Goal: Task Accomplishment & Management: Manage account settings

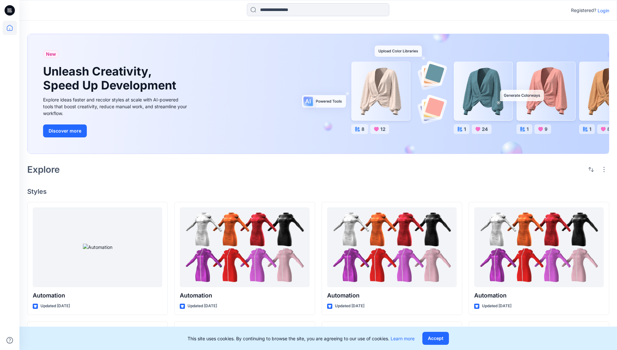
click at [602, 10] on p "Login" at bounding box center [603, 10] width 12 height 7
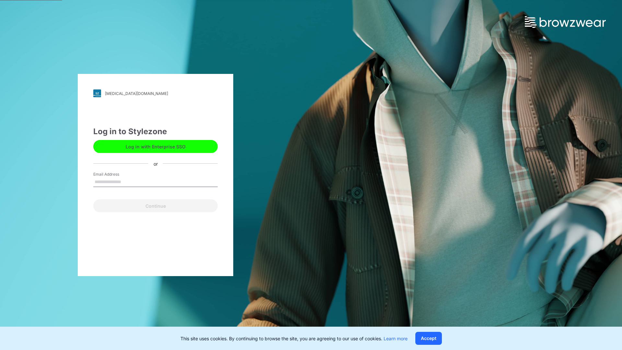
click at [128, 181] on input "Email Address" at bounding box center [155, 182] width 124 height 10
type input "**********"
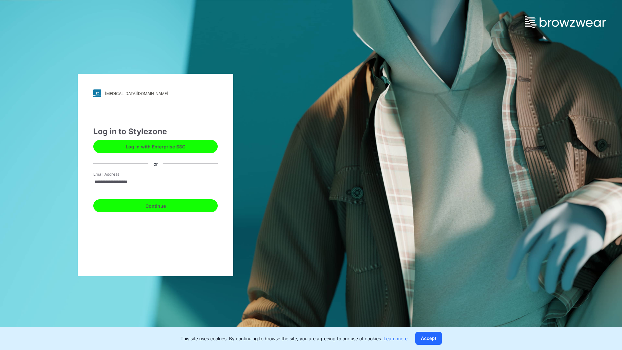
click at [163, 205] on button "Continue" at bounding box center [155, 205] width 124 height 13
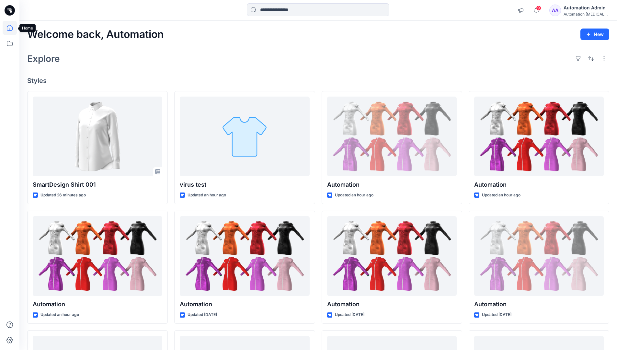
click at [12, 28] on icon at bounding box center [10, 28] width 6 height 6
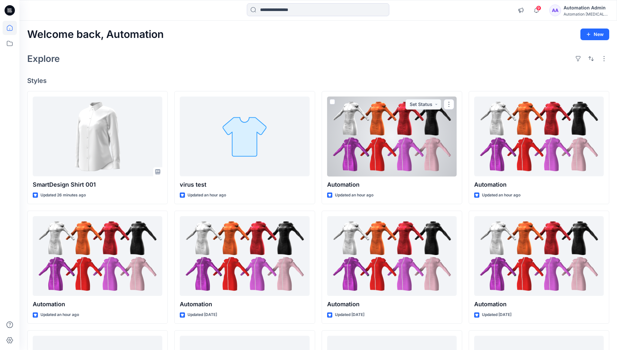
click at [578, 9] on div "Automation Admin" at bounding box center [585, 8] width 45 height 8
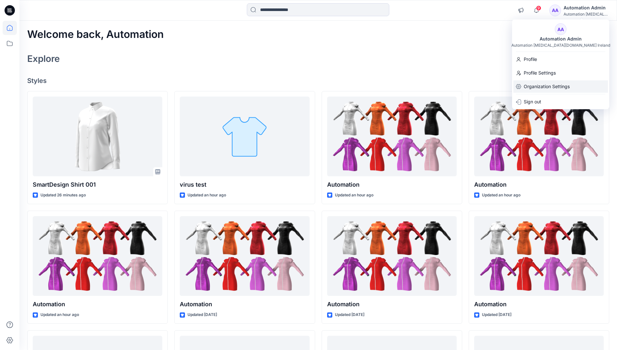
click at [535, 90] on p "Organization Settings" at bounding box center [547, 86] width 46 height 12
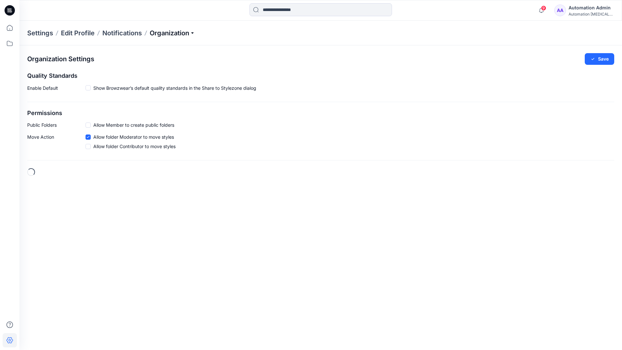
click at [186, 33] on p "Organization" at bounding box center [172, 32] width 45 height 9
click at [159, 61] on link "Edit Status Labels" at bounding box center [173, 60] width 95 height 13
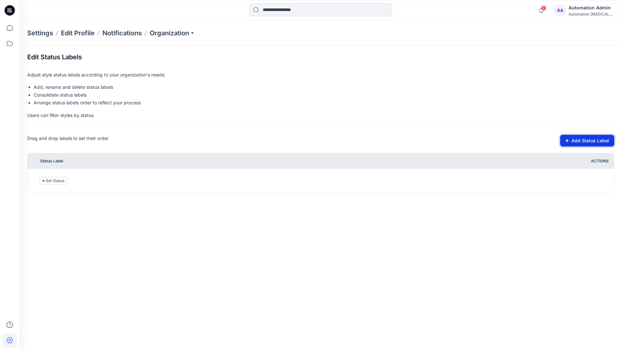
click at [581, 141] on button "Add Status Label" at bounding box center [587, 141] width 54 height 12
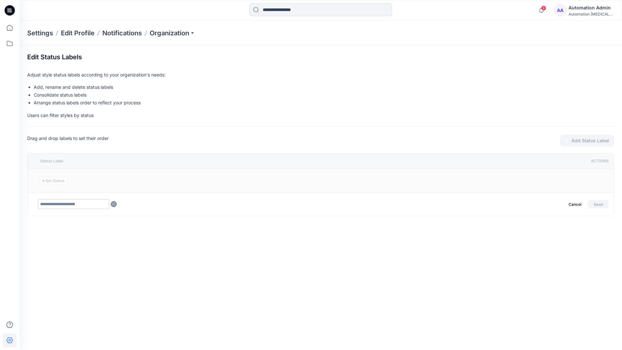
click at [86, 205] on input "text" at bounding box center [73, 204] width 71 height 10
type input "********"
click at [596, 202] on button "Save" at bounding box center [598, 204] width 21 height 8
click at [7, 28] on icon at bounding box center [10, 28] width 14 height 14
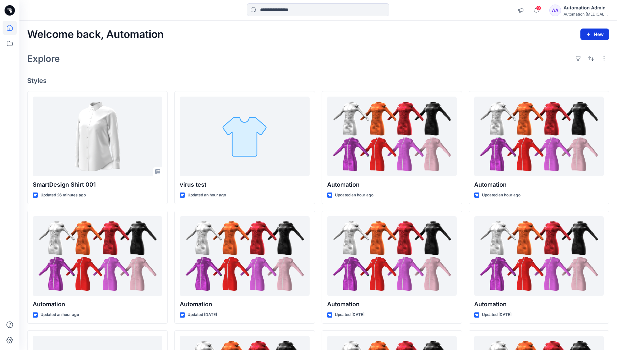
click at [592, 36] on button "New" at bounding box center [594, 34] width 29 height 12
click at [577, 50] on p "New Style" at bounding box center [575, 51] width 22 height 8
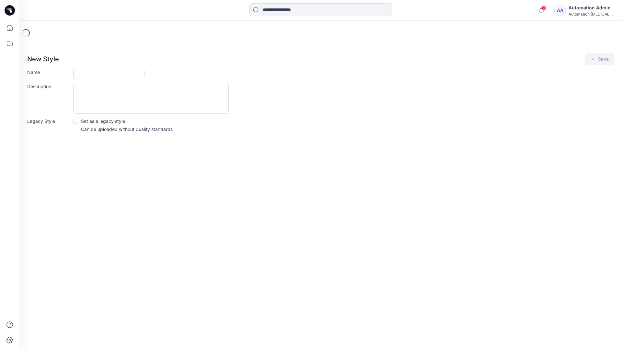
click at [102, 73] on input "Name" at bounding box center [108, 74] width 71 height 10
type input "**********"
click at [285, 98] on div "Description" at bounding box center [320, 98] width 587 height 31
click at [593, 61] on icon "submit" at bounding box center [592, 58] width 5 height 5
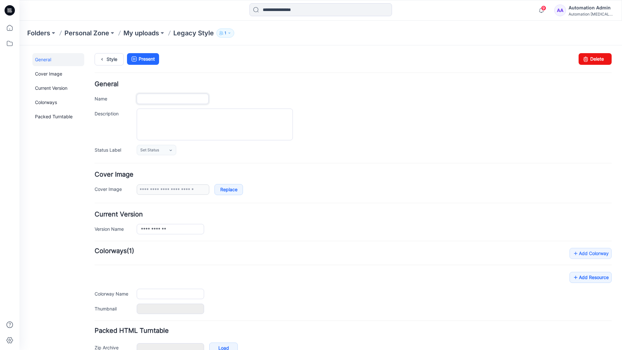
click at [180, 99] on input "Name" at bounding box center [173, 99] width 72 height 10
type input "**********"
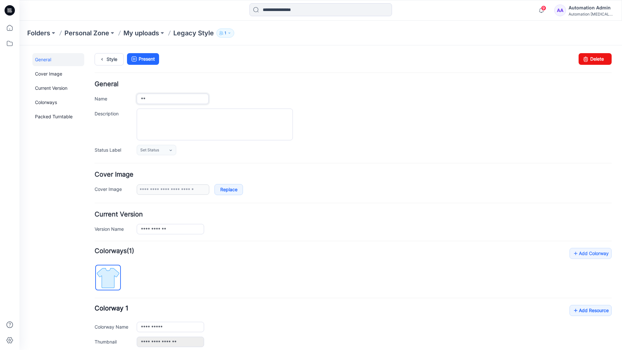
type input "*"
type input "**********"
click at [176, 116] on textarea "Description" at bounding box center [215, 124] width 156 height 32
type textarea "**********"
click at [171, 150] on icon at bounding box center [170, 150] width 2 height 1
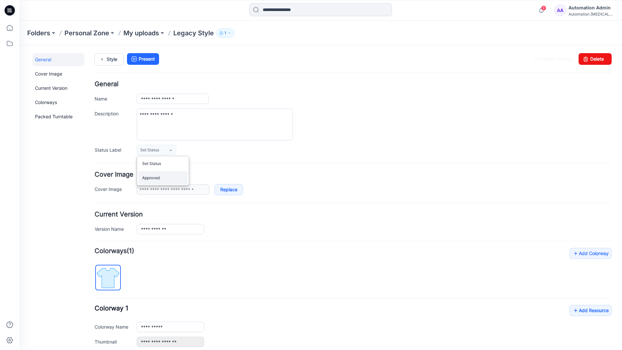
click at [160, 181] on link "Approved" at bounding box center [162, 178] width 49 height 14
click at [591, 59] on link "Delete" at bounding box center [594, 59] width 33 height 12
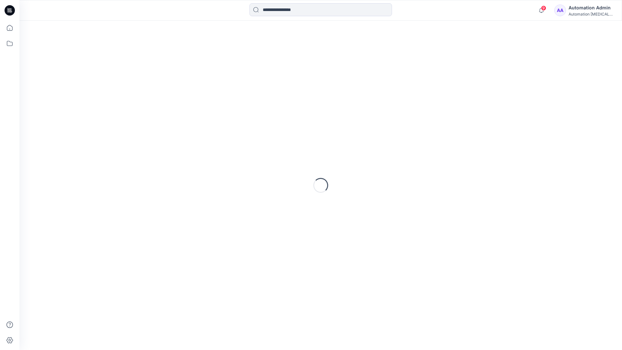
click at [585, 11] on div "Automation Admin" at bounding box center [590, 8] width 45 height 8
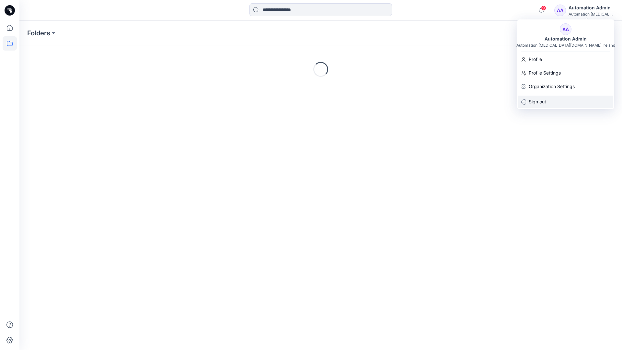
click at [544, 101] on p "Sign out" at bounding box center [536, 102] width 17 height 12
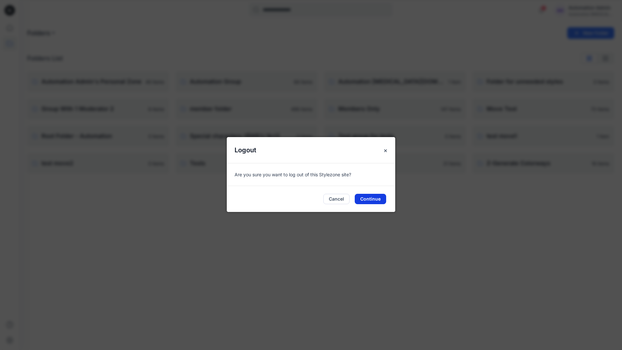
click at [374, 198] on button "Continue" at bounding box center [370, 199] width 31 height 10
